Goal: Information Seeking & Learning: Check status

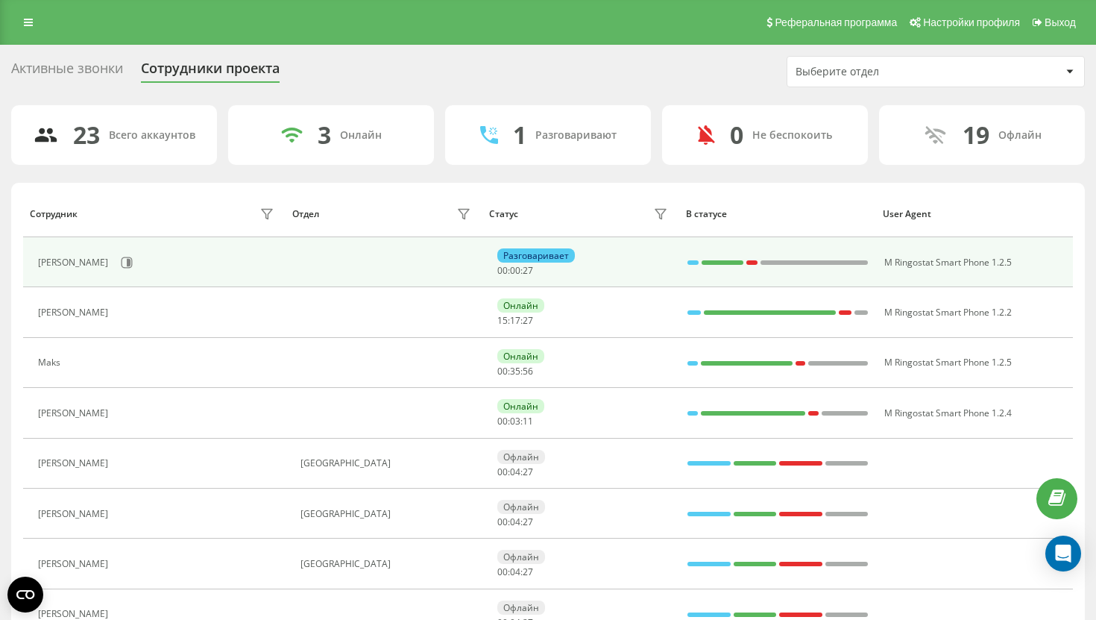
click at [134, 261] on div "[PERSON_NAME]" at bounding box center [157, 262] width 239 height 25
click at [121, 261] on icon at bounding box center [127, 263] width 12 height 12
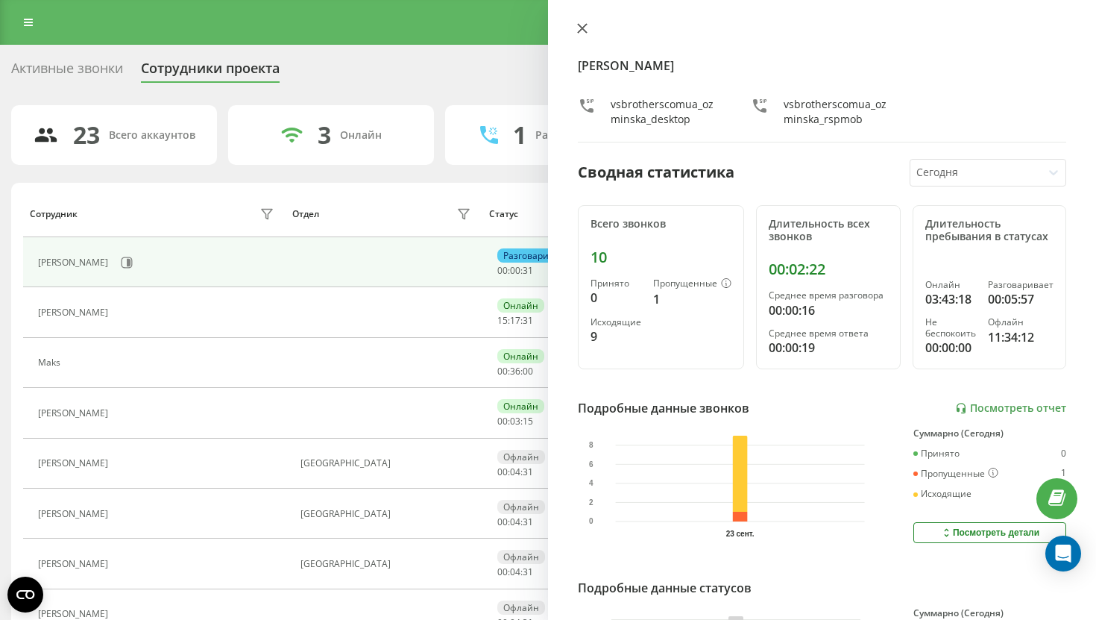
click at [578, 23] on icon at bounding box center [582, 28] width 10 height 10
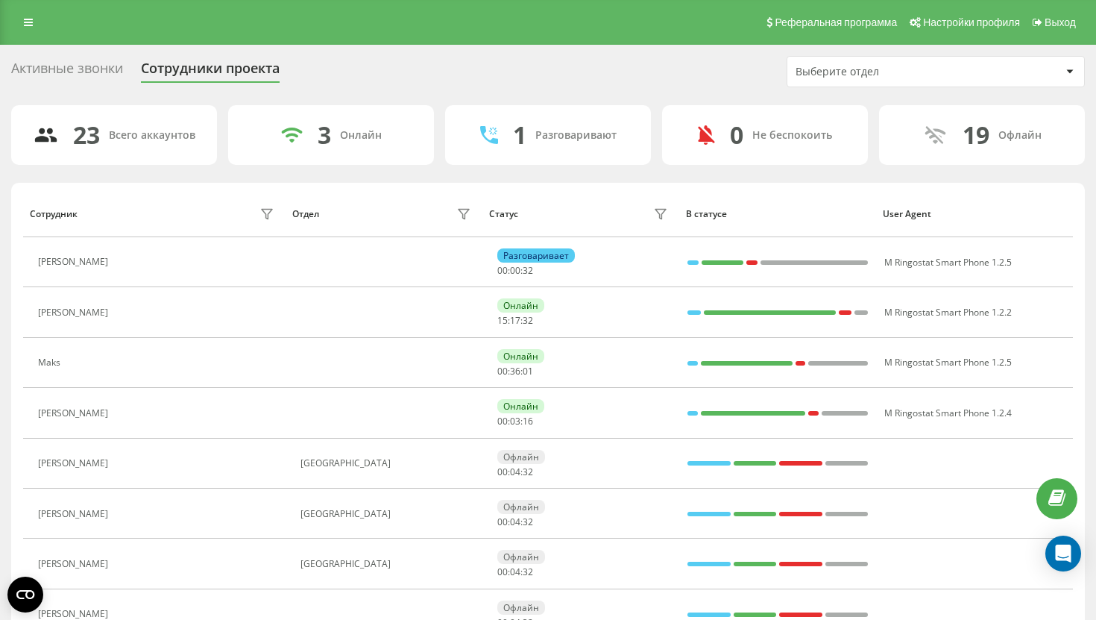
click at [37, 36] on div "Реферальная программа Настройки профиля Выход" at bounding box center [548, 22] width 1096 height 45
click at [32, 23] on icon at bounding box center [28, 22] width 9 height 10
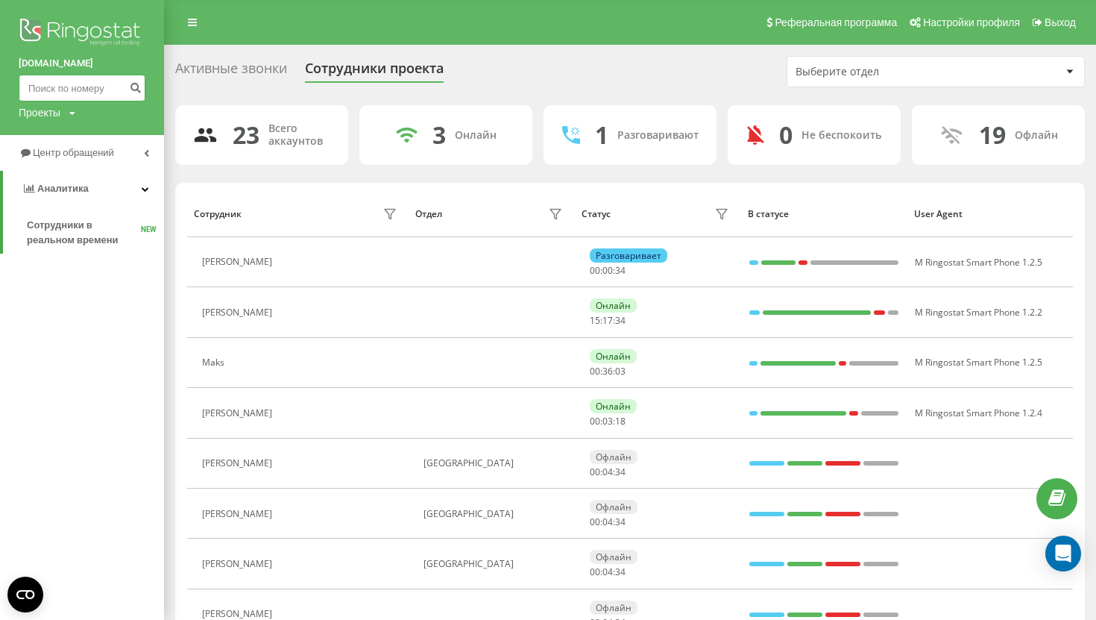
click at [77, 98] on input at bounding box center [82, 88] width 127 height 27
paste input "+48 731 466 974"
click at [47, 85] on input "+48 731 466 974" at bounding box center [82, 88] width 127 height 27
type input "731 466 974"
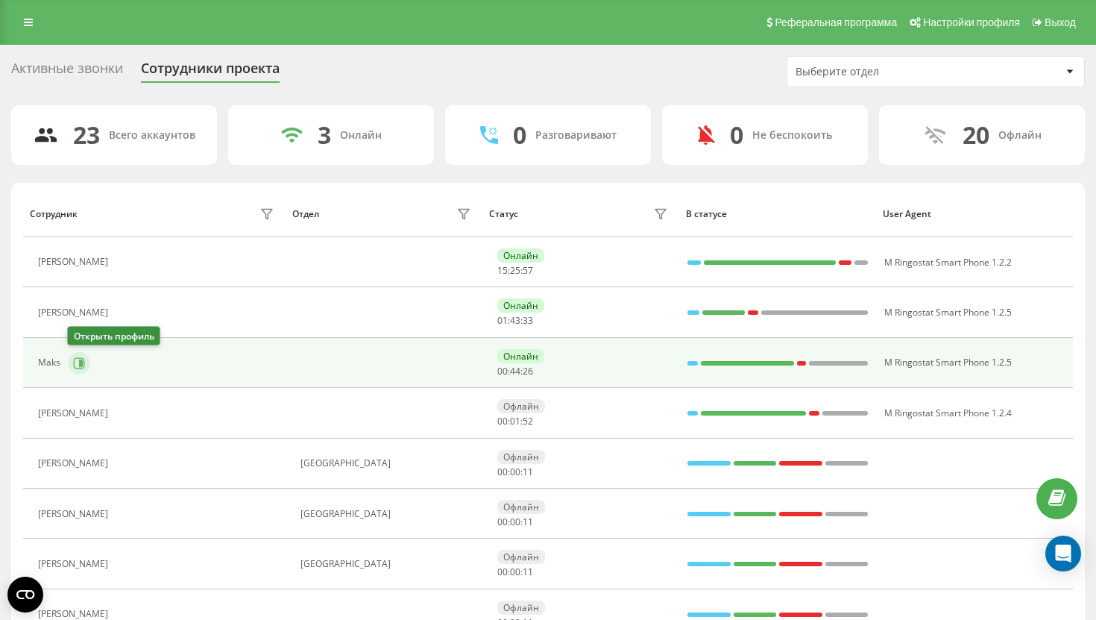
click at [87, 368] on button at bounding box center [79, 363] width 22 height 22
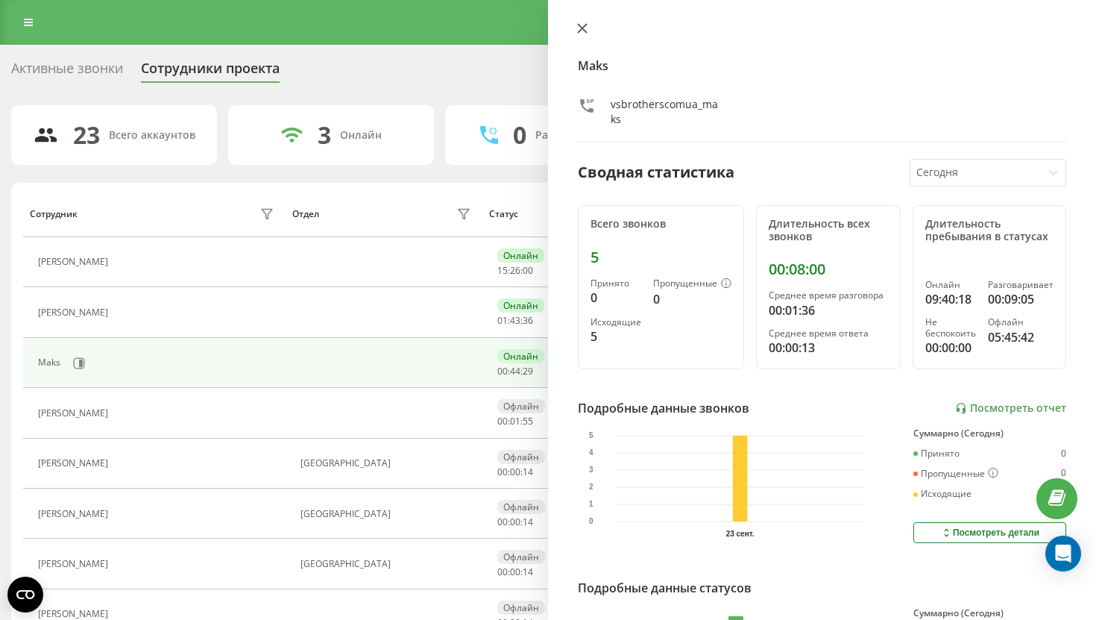
click at [579, 30] on icon at bounding box center [582, 28] width 10 height 10
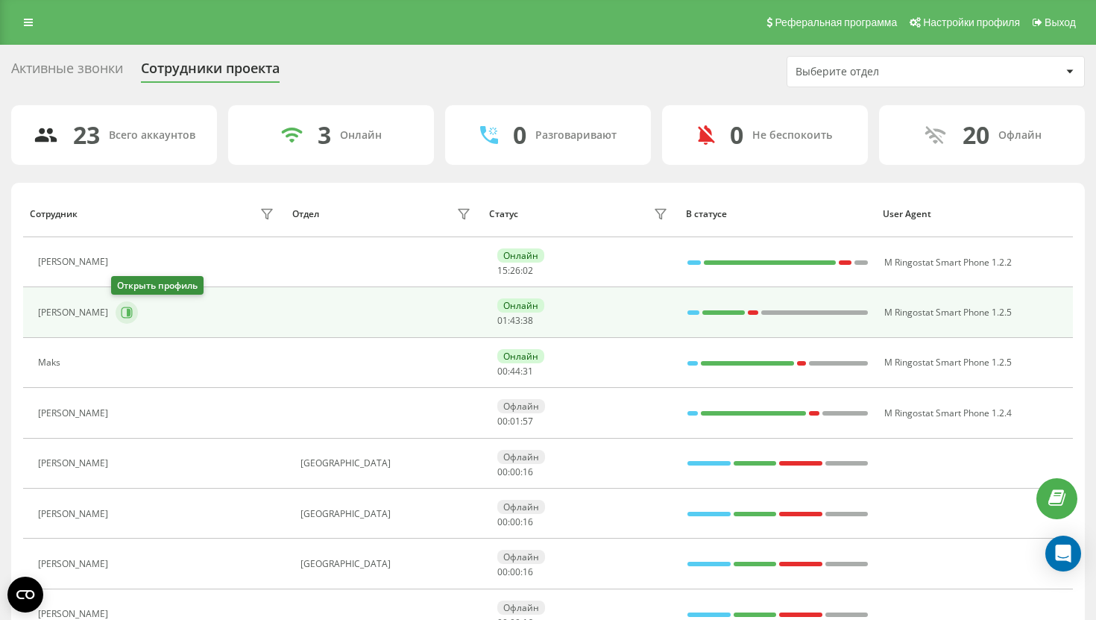
click at [121, 318] on icon at bounding box center [127, 312] width 12 height 12
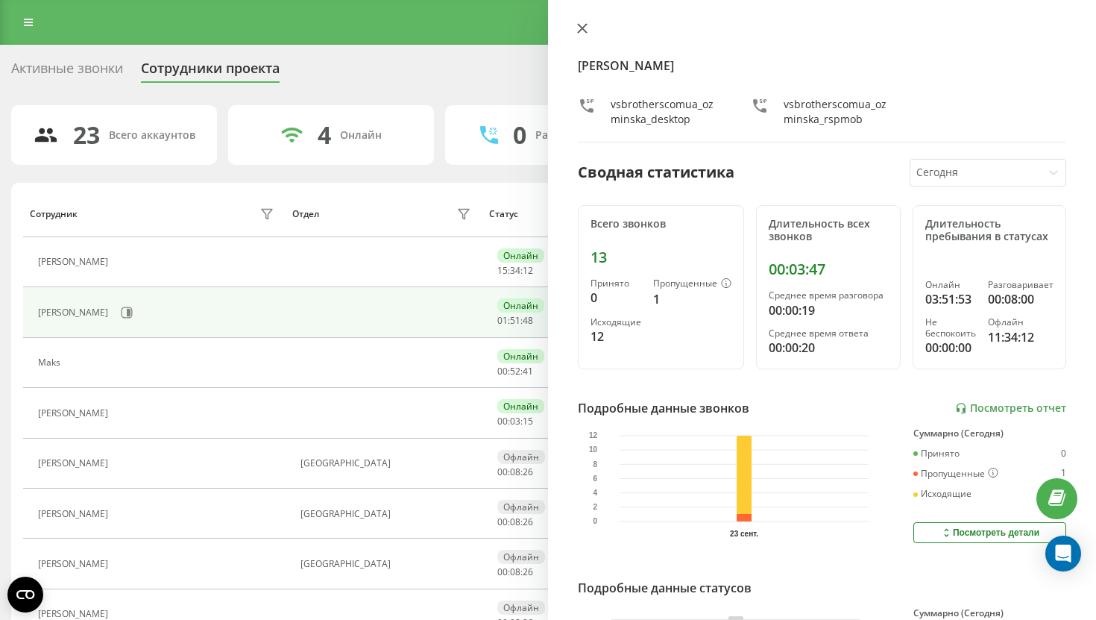
click at [579, 28] on icon at bounding box center [582, 28] width 10 height 10
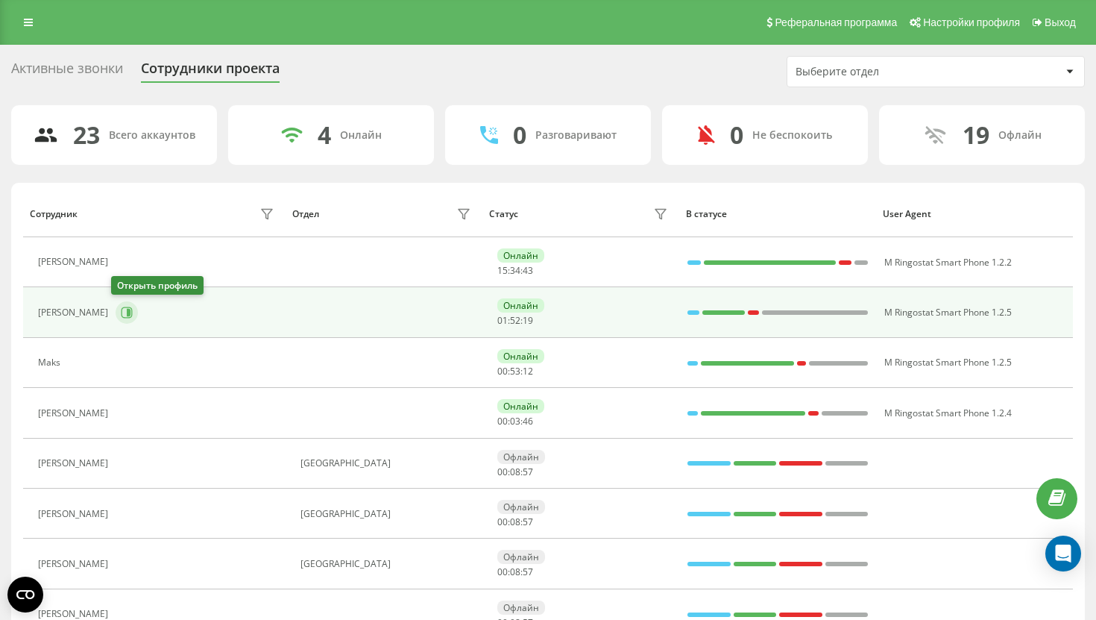
click at [128, 318] on icon at bounding box center [127, 312] width 12 height 12
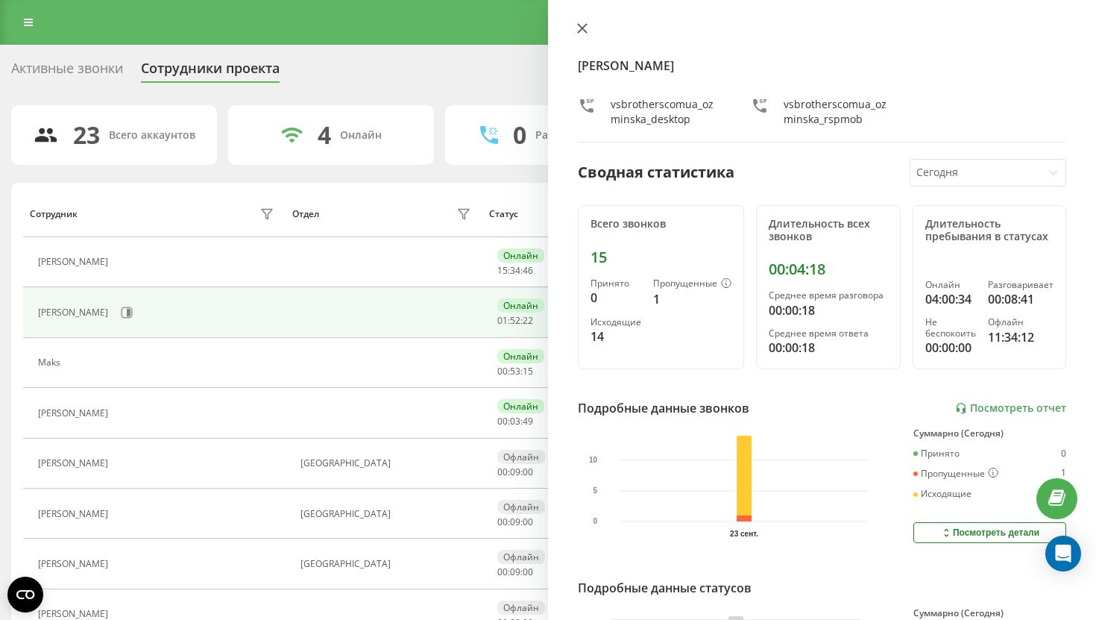
click at [585, 34] on button at bounding box center [582, 29] width 19 height 14
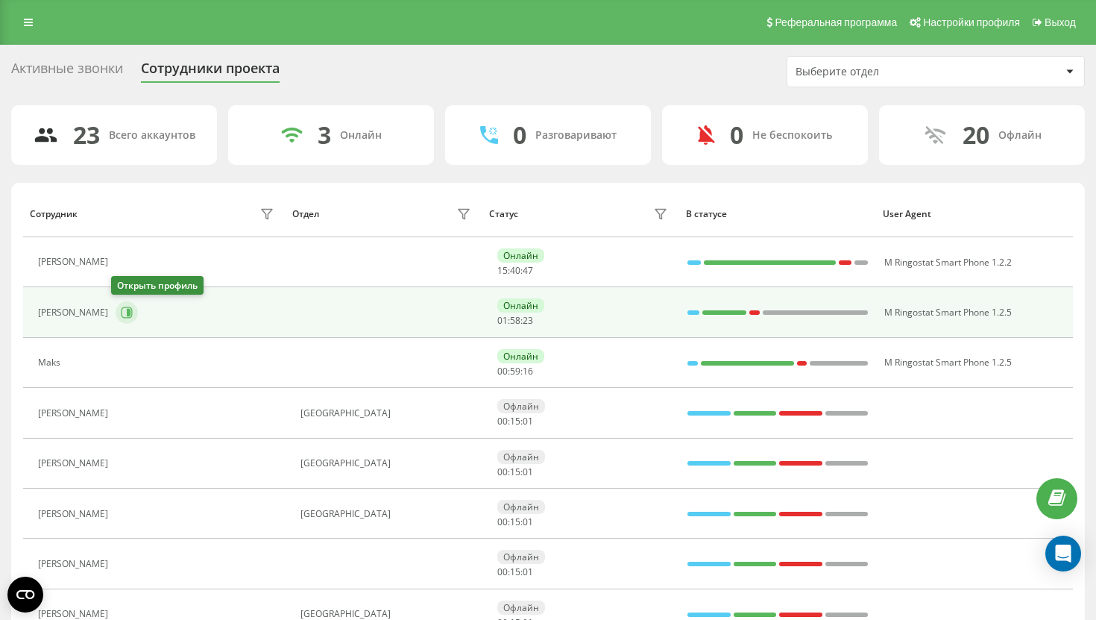
click at [124, 308] on icon at bounding box center [127, 312] width 12 height 12
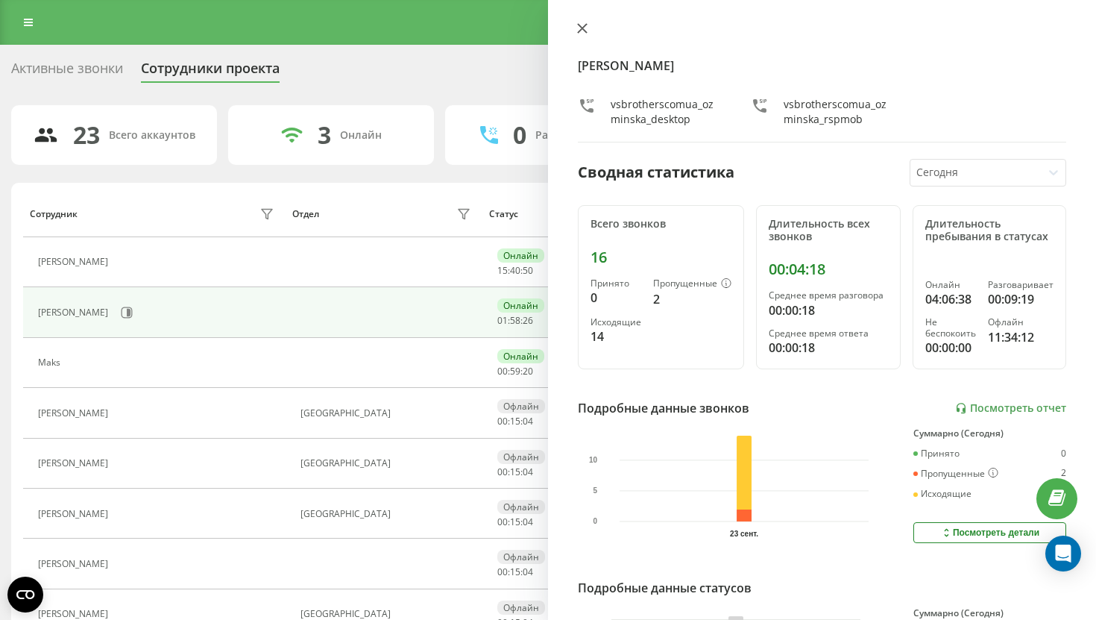
click at [588, 31] on button at bounding box center [582, 29] width 19 height 14
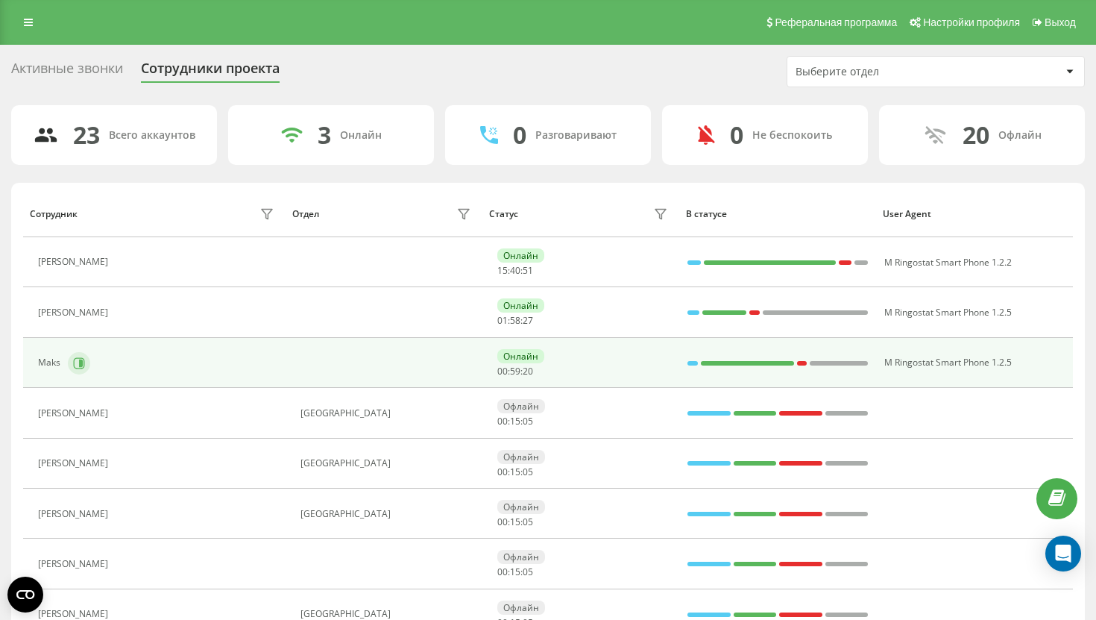
click at [78, 371] on button at bounding box center [79, 363] width 22 height 22
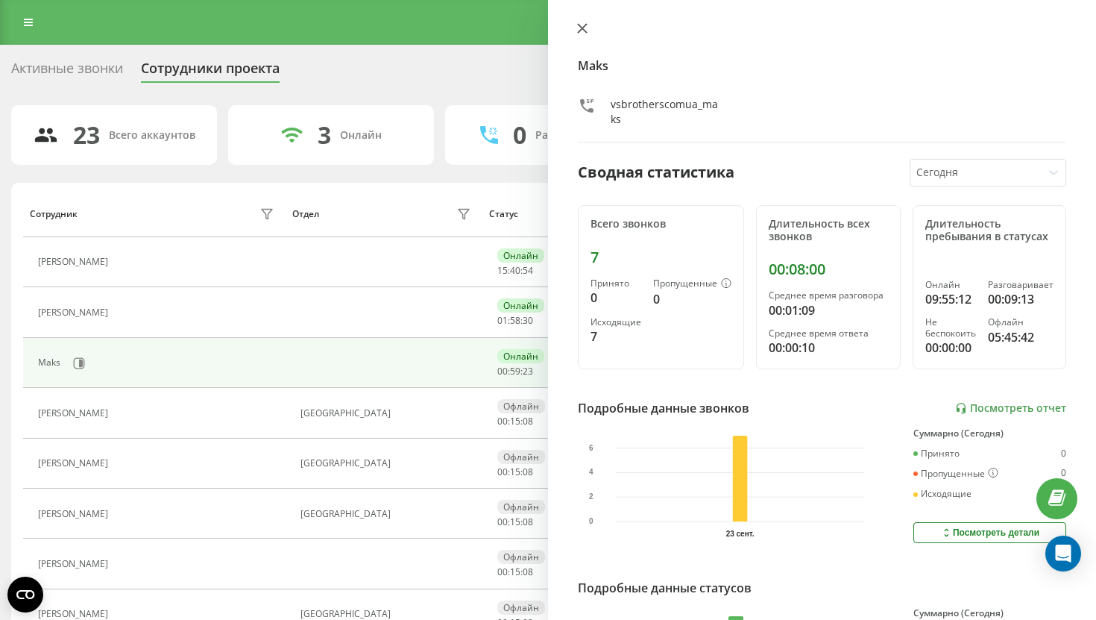
click at [580, 25] on icon at bounding box center [582, 28] width 10 height 10
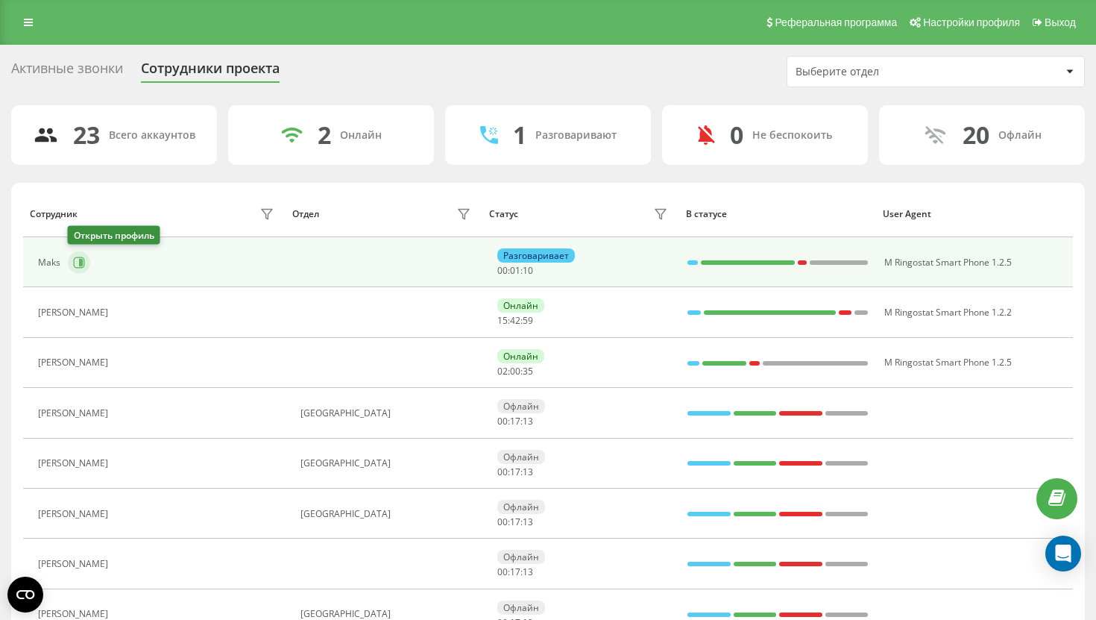
click at [81, 265] on icon at bounding box center [79, 263] width 12 height 12
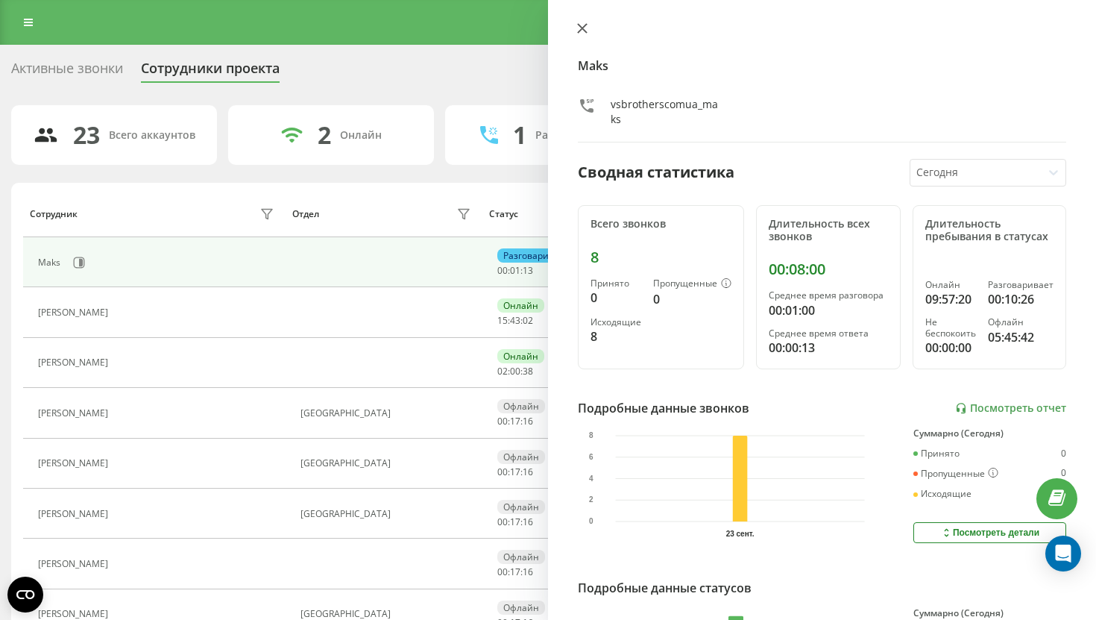
click at [582, 28] on icon at bounding box center [582, 28] width 9 height 9
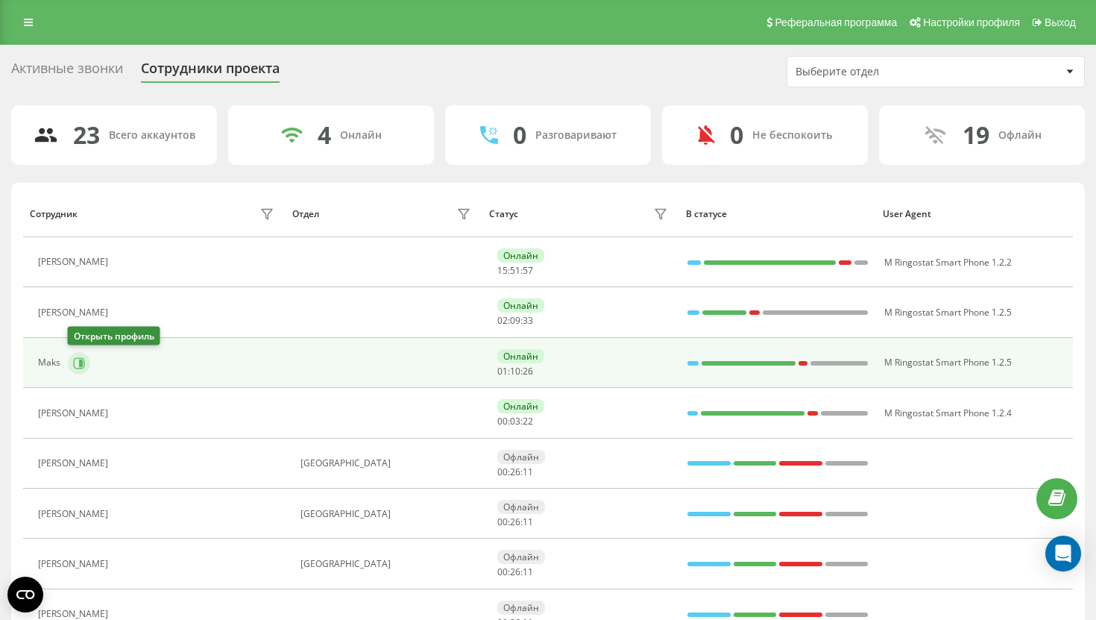
click at [74, 368] on icon at bounding box center [79, 363] width 12 height 12
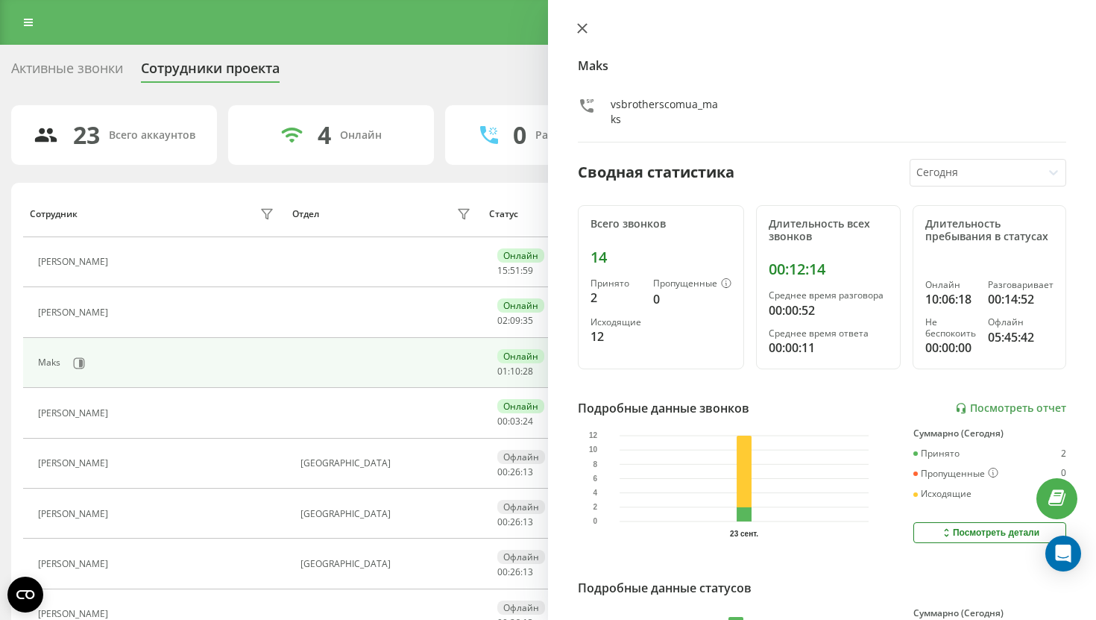
click at [584, 26] on icon at bounding box center [582, 28] width 9 height 9
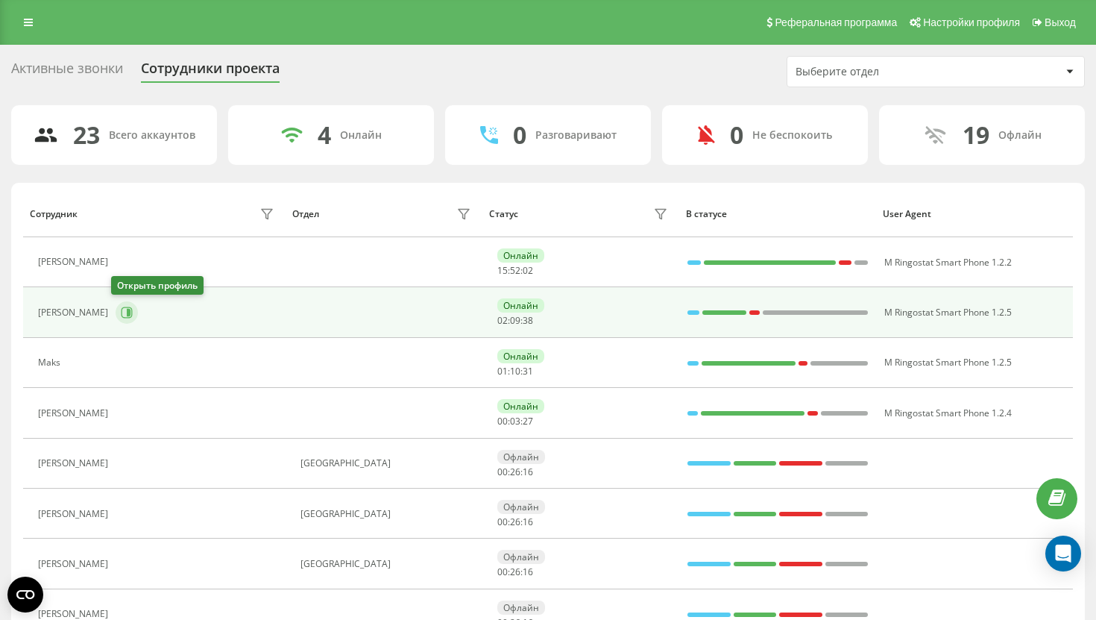
click at [130, 314] on button at bounding box center [127, 312] width 22 height 22
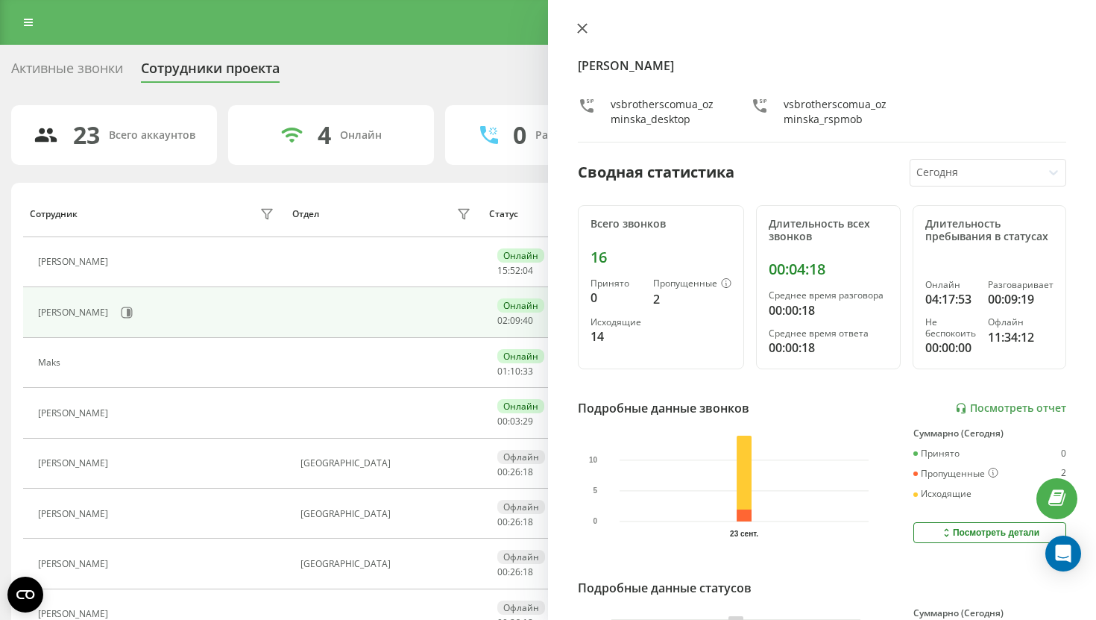
click at [581, 26] on icon at bounding box center [582, 28] width 9 height 9
